Goal: Contribute content: Add original content to the website for others to see

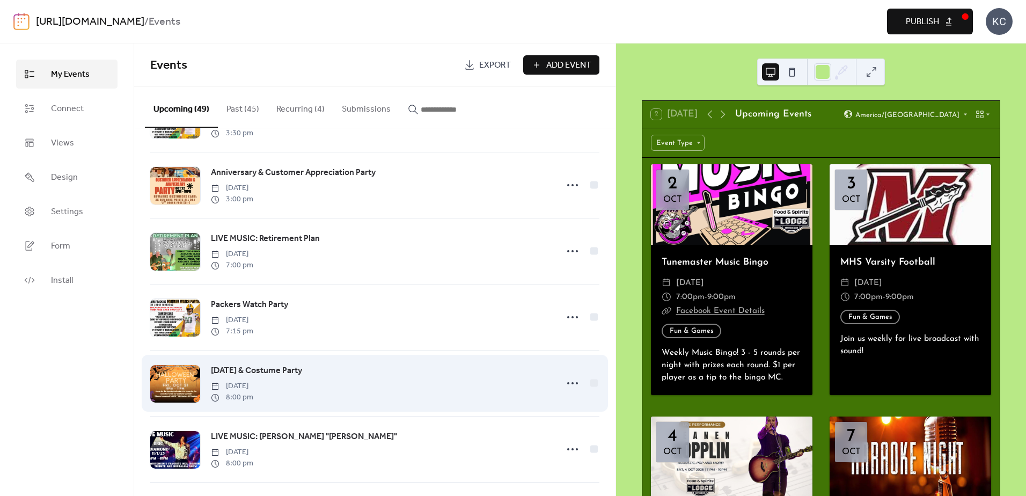
click at [252, 377] on span "[DATE] & Costume Party" at bounding box center [256, 370] width 91 height 13
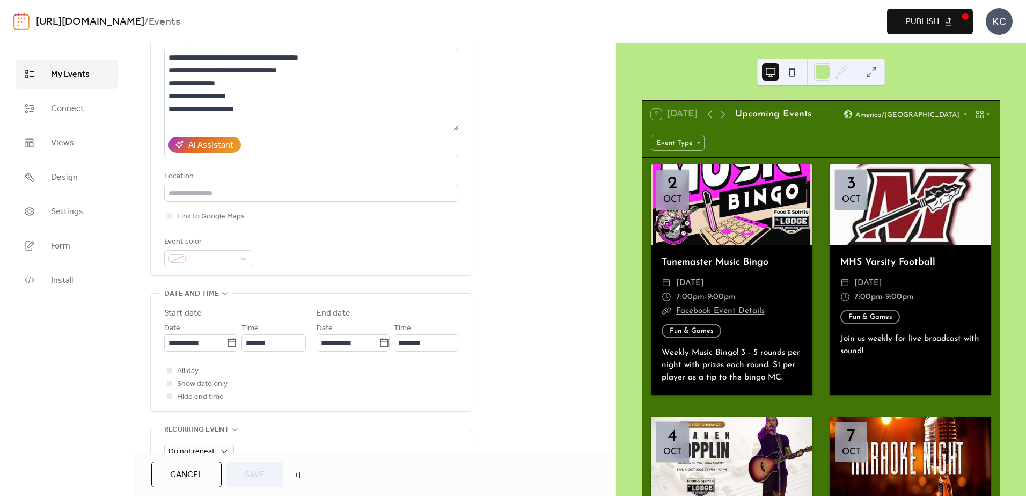
scroll to position [268, 0]
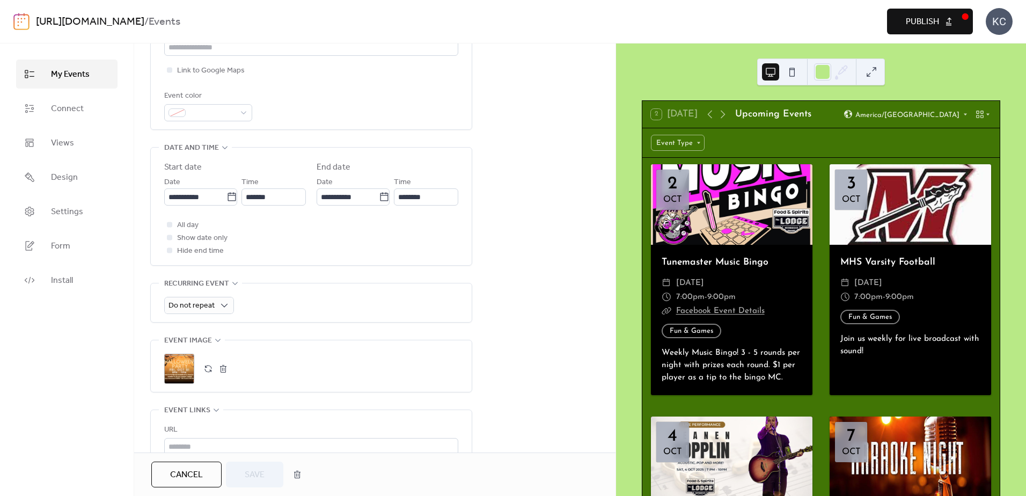
click at [179, 371] on div ";" at bounding box center [179, 369] width 30 height 30
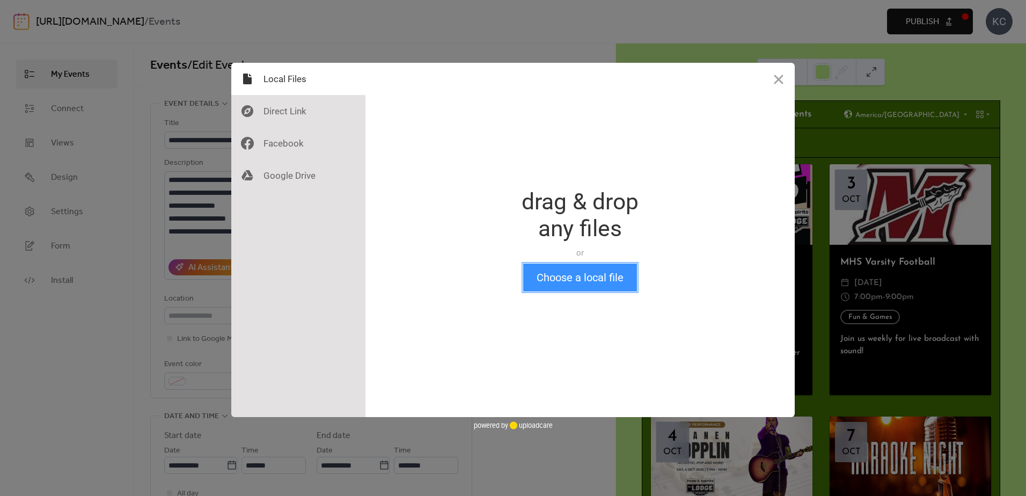
click at [547, 289] on button "Choose a local file" at bounding box center [580, 278] width 114 height 28
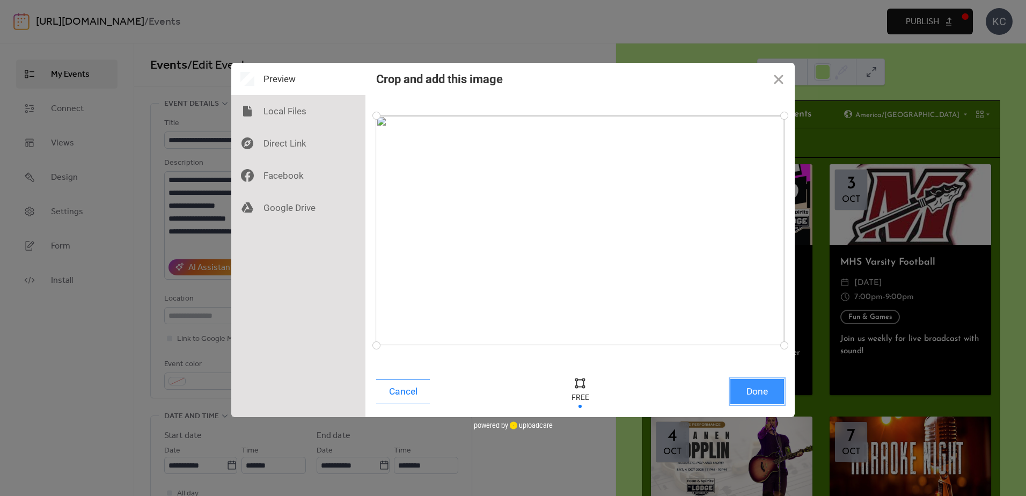
click at [765, 397] on button "Done" at bounding box center [757, 391] width 54 height 25
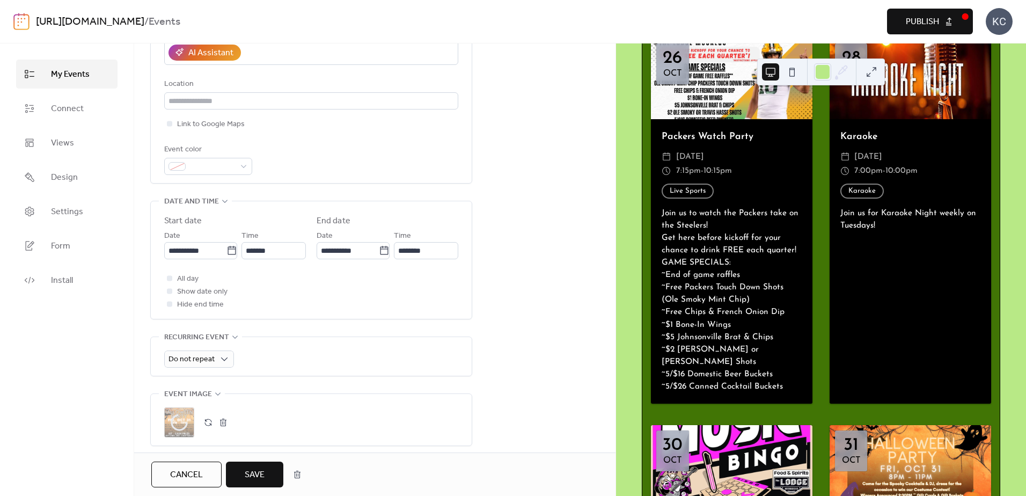
scroll to position [2683, 0]
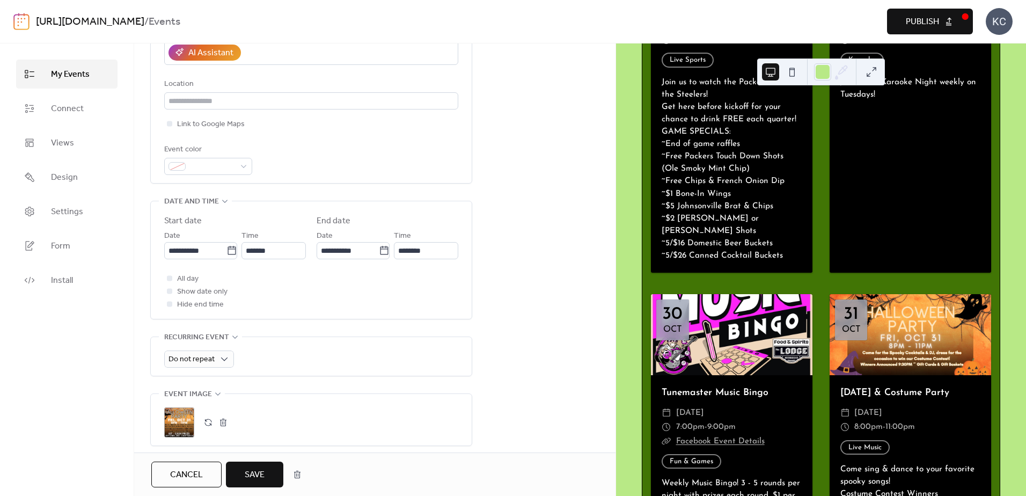
click at [247, 480] on span "Save" at bounding box center [255, 475] width 20 height 13
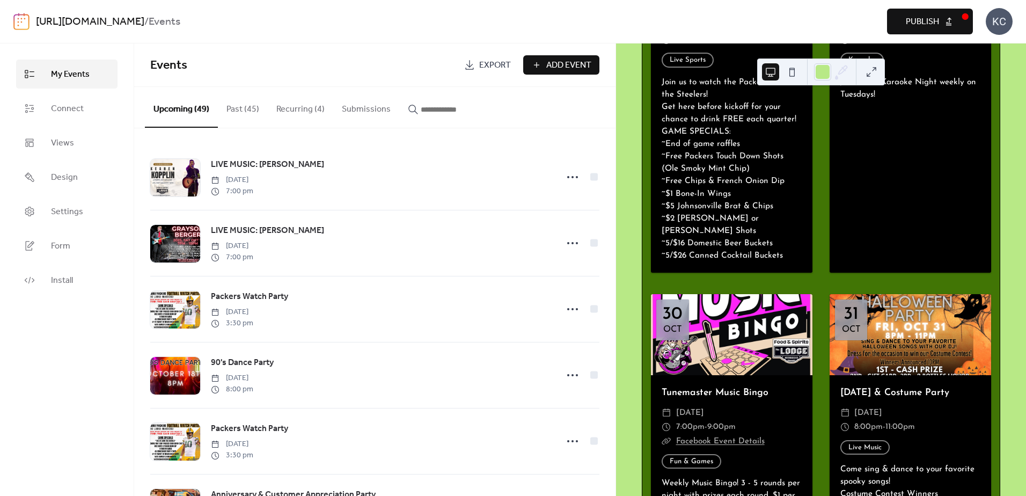
click at [917, 24] on span "Publish" at bounding box center [922, 22] width 33 height 13
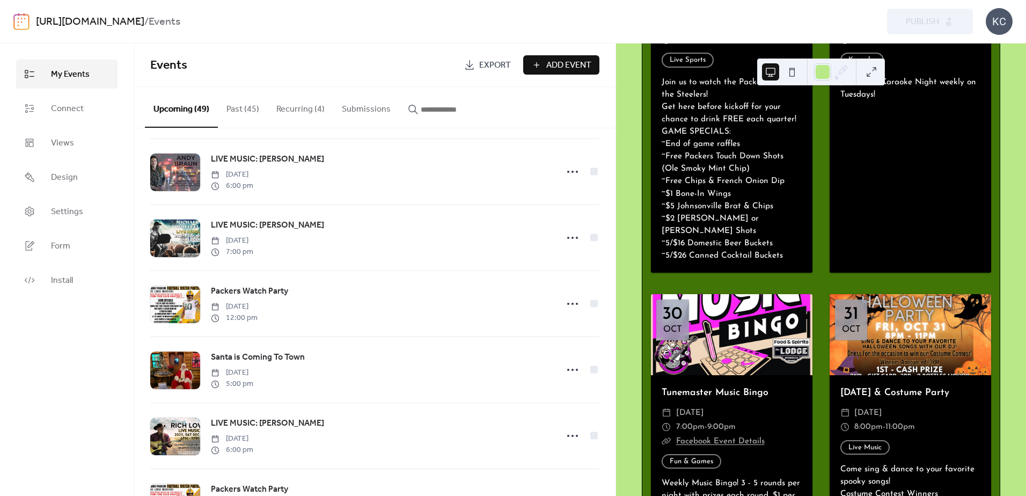
scroll to position [1395, 0]
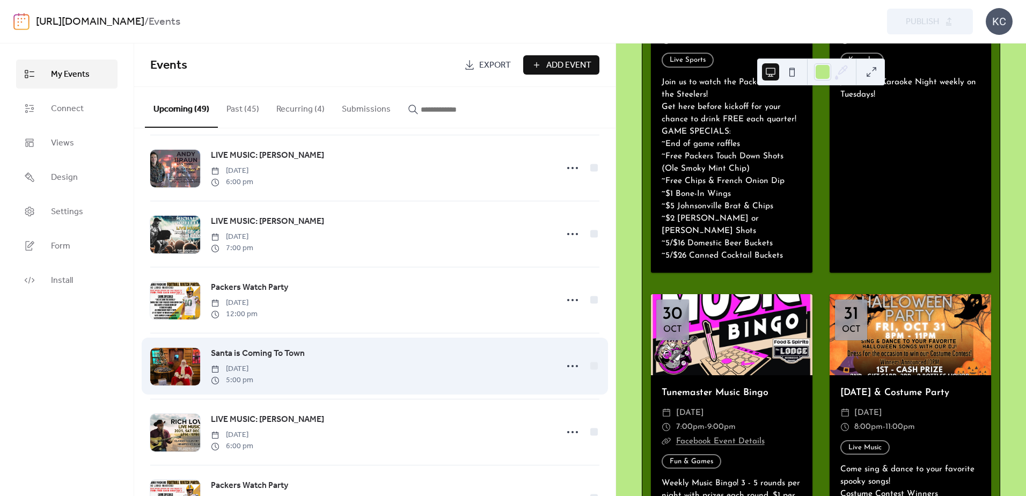
click at [285, 360] on span "Santa is Coming To Town" at bounding box center [258, 353] width 94 height 13
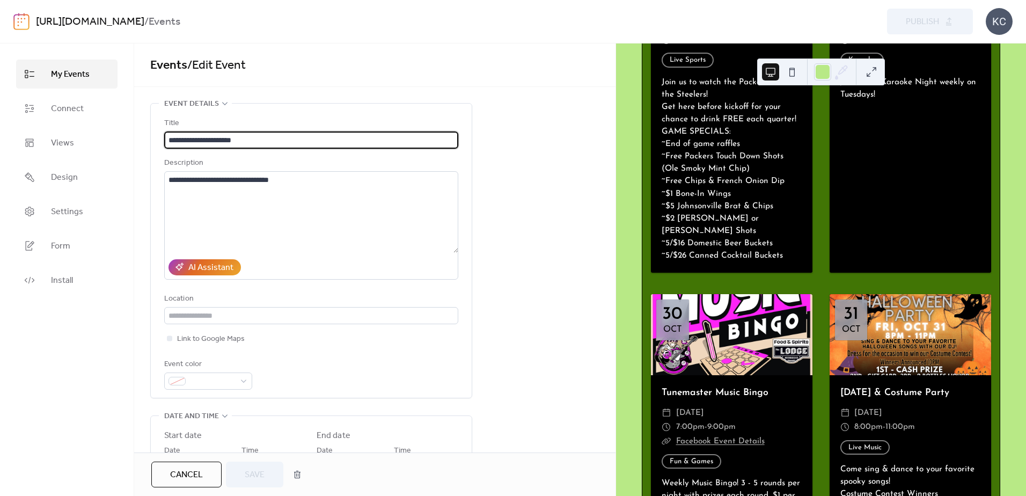
scroll to position [322, 0]
